Goal: Complete application form

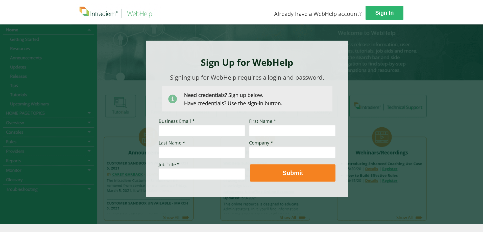
click at [337, 50] on div at bounding box center [247, 119] width 202 height 157
click at [407, 50] on div at bounding box center [241, 124] width 341 height 200
click at [190, 127] on input "Business Email *" at bounding box center [202, 131] width 86 height 12
type input "[EMAIL_ADDRESS][DOMAIN_NAME]"
type input "[PERSON_NAME]"
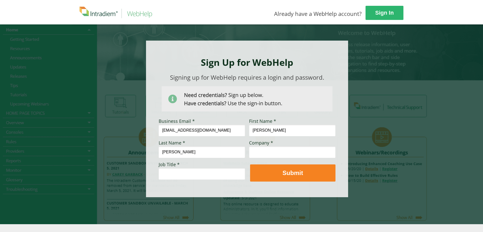
type input "[PERSON_NAME]"
type input "E&I UMR Appeals"
type input "M"
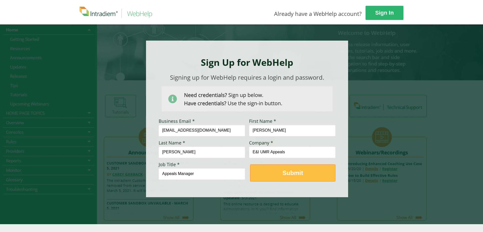
type input "Appeals Manager"
click at [302, 170] on strong "Submit" at bounding box center [292, 173] width 20 height 7
